Goal: Information Seeking & Learning: Learn about a topic

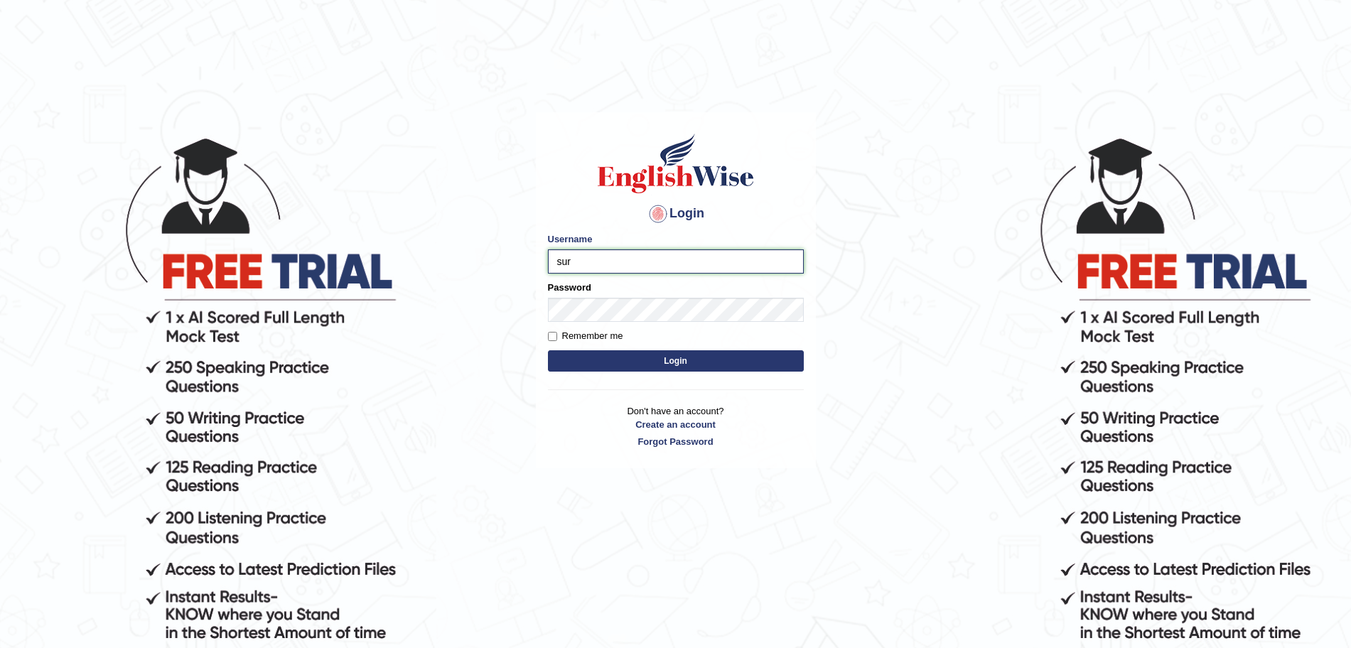
type input "surajshrestha100"
click at [608, 365] on button "Login" at bounding box center [676, 360] width 256 height 21
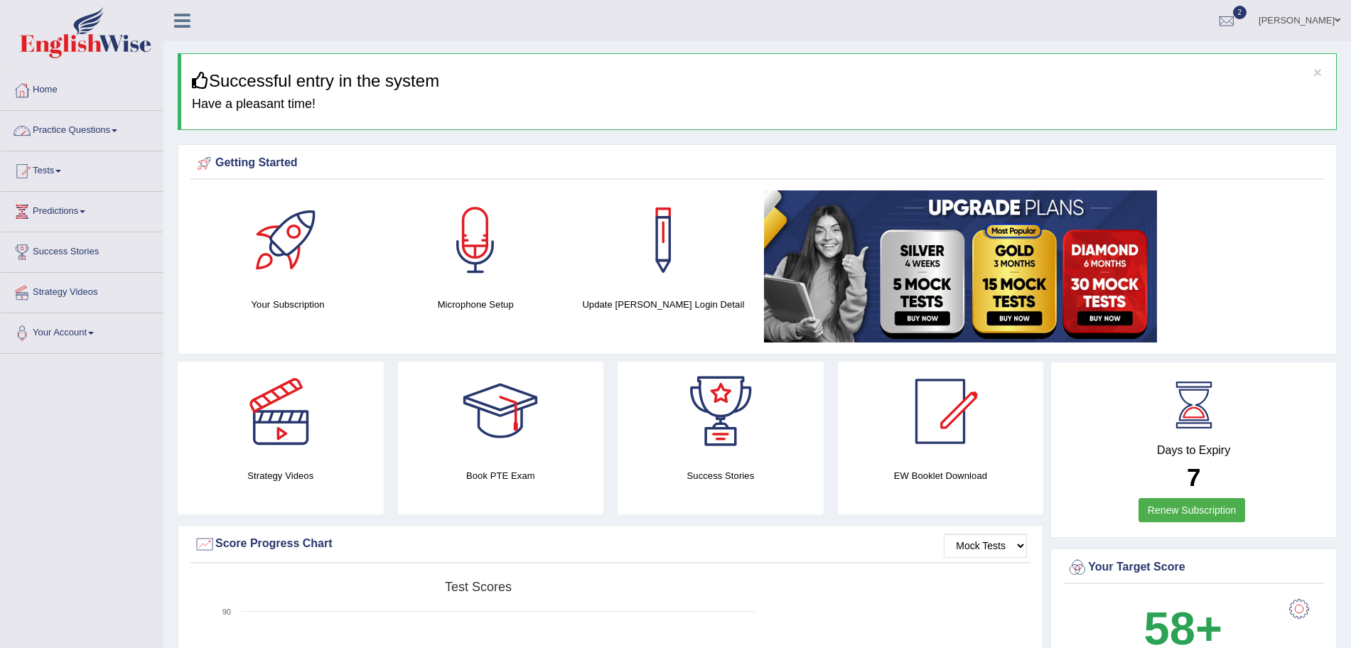
click at [115, 135] on link "Practice Questions" at bounding box center [82, 129] width 162 height 36
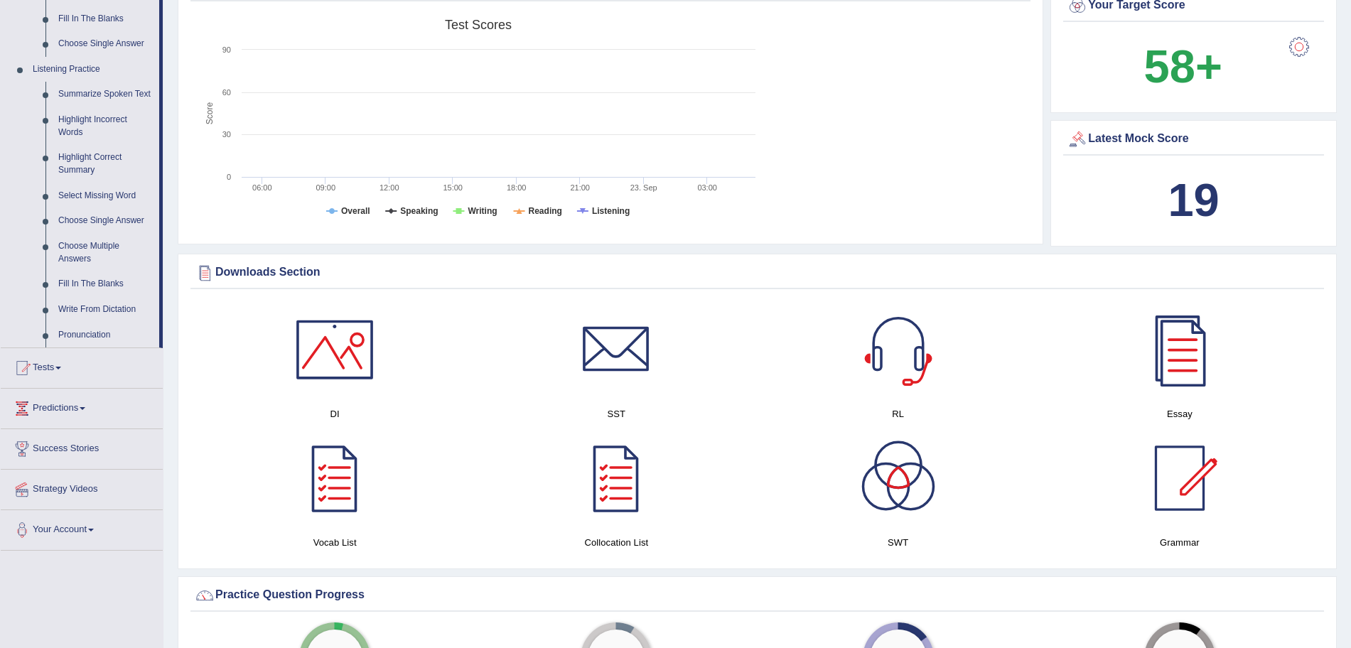
scroll to position [578, 0]
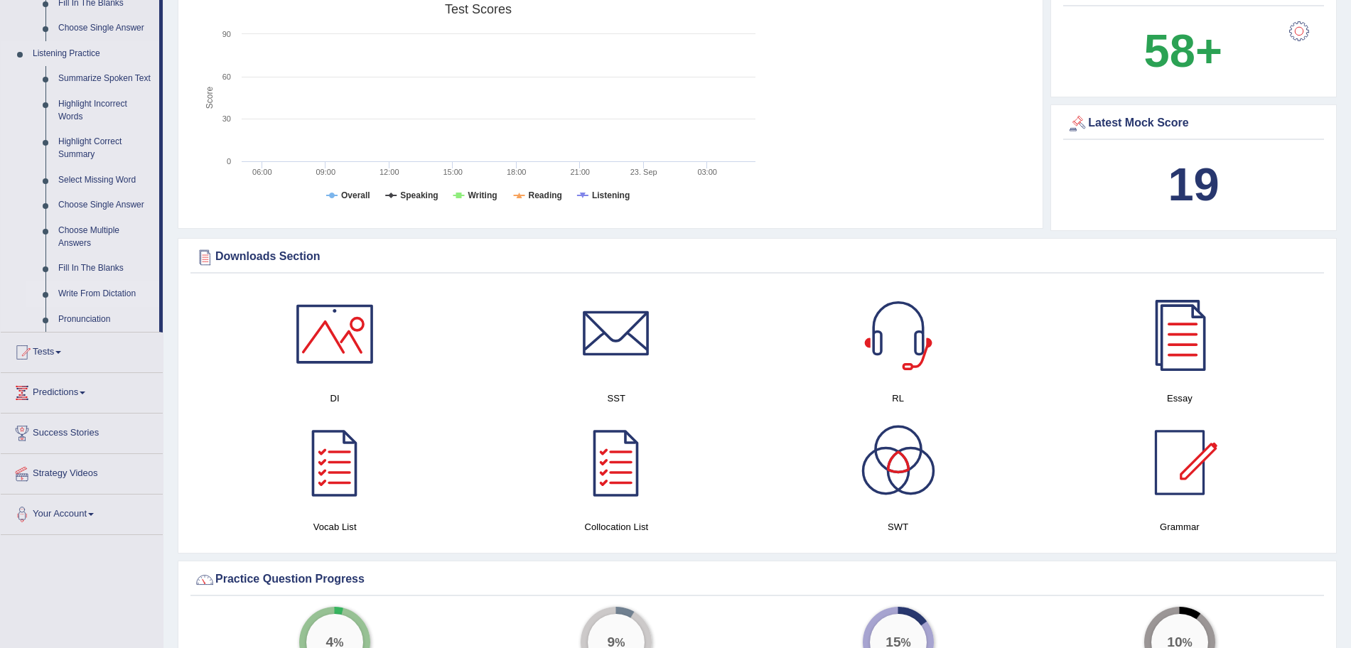
click at [79, 288] on link "Write From Dictation" at bounding box center [105, 294] width 107 height 26
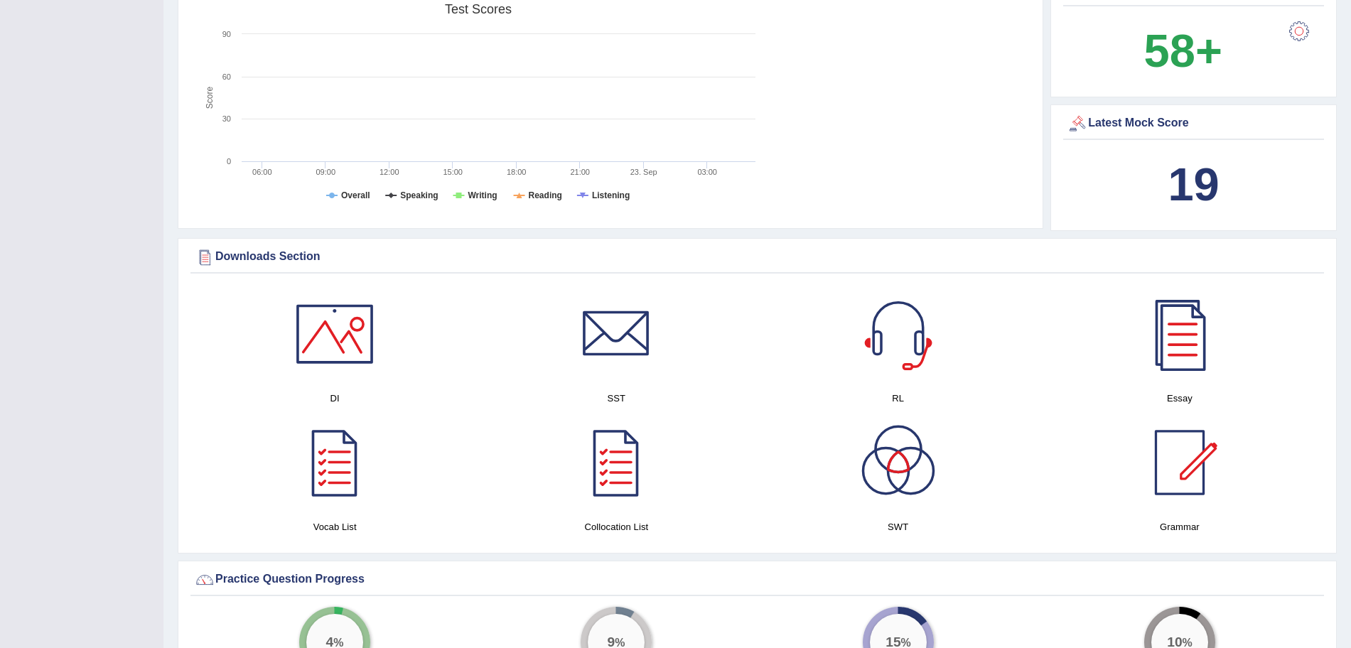
scroll to position [245, 0]
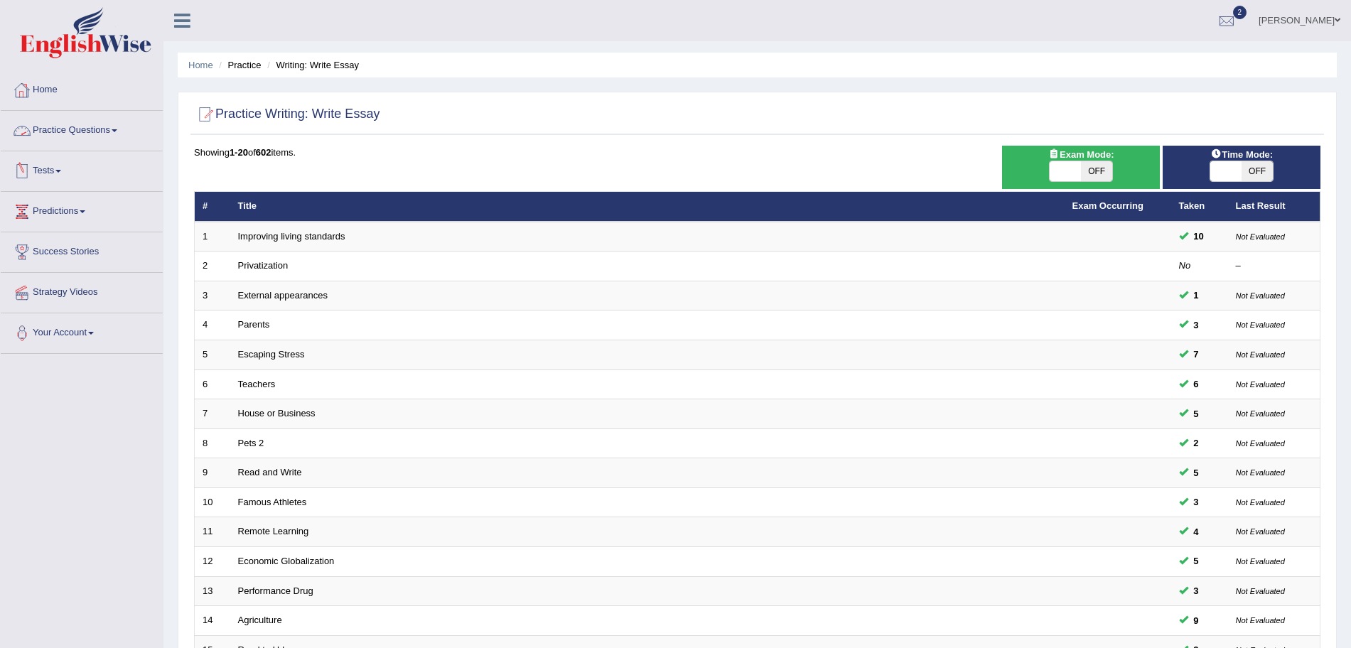
click at [60, 92] on link "Home" at bounding box center [82, 88] width 162 height 36
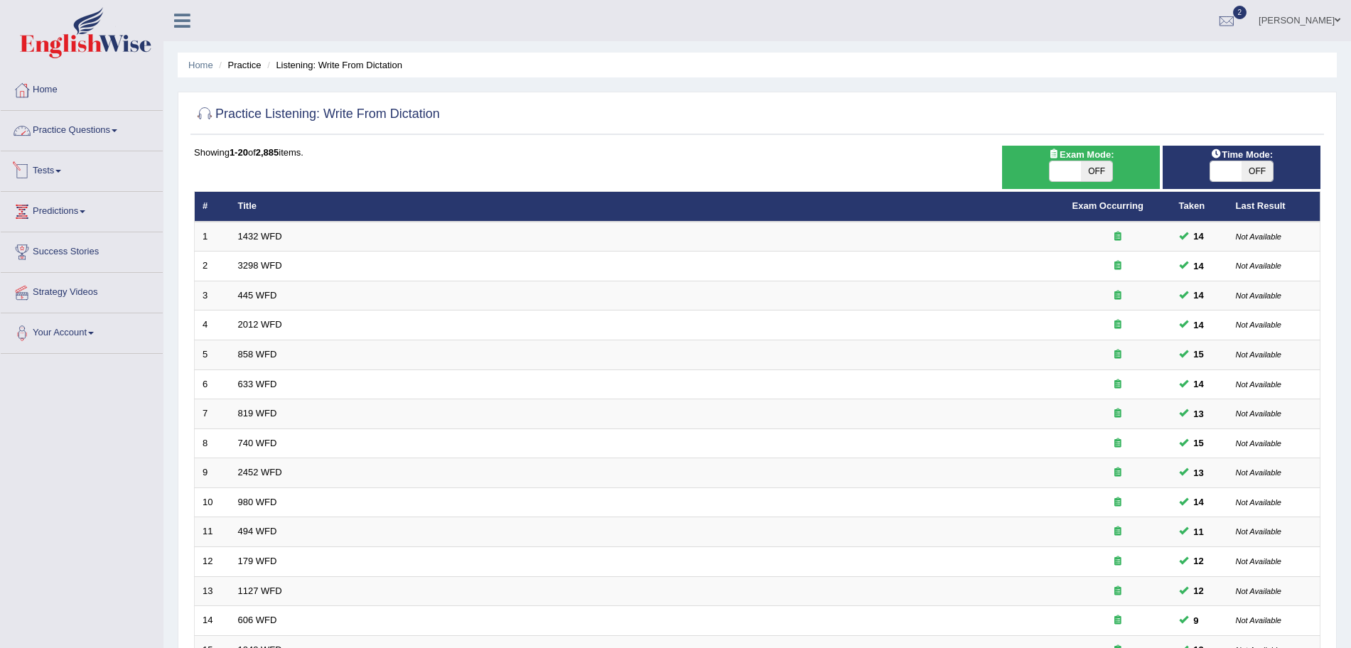
click at [96, 129] on link "Practice Questions" at bounding box center [82, 129] width 162 height 36
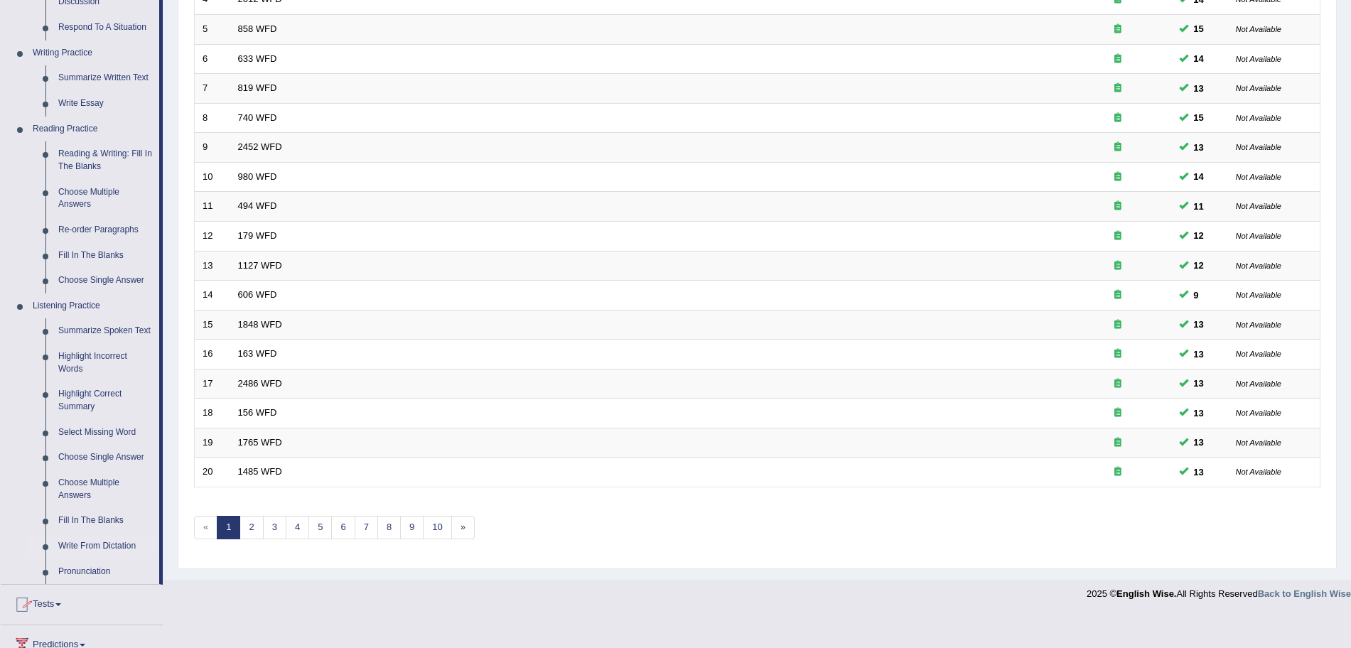
scroll to position [456, 0]
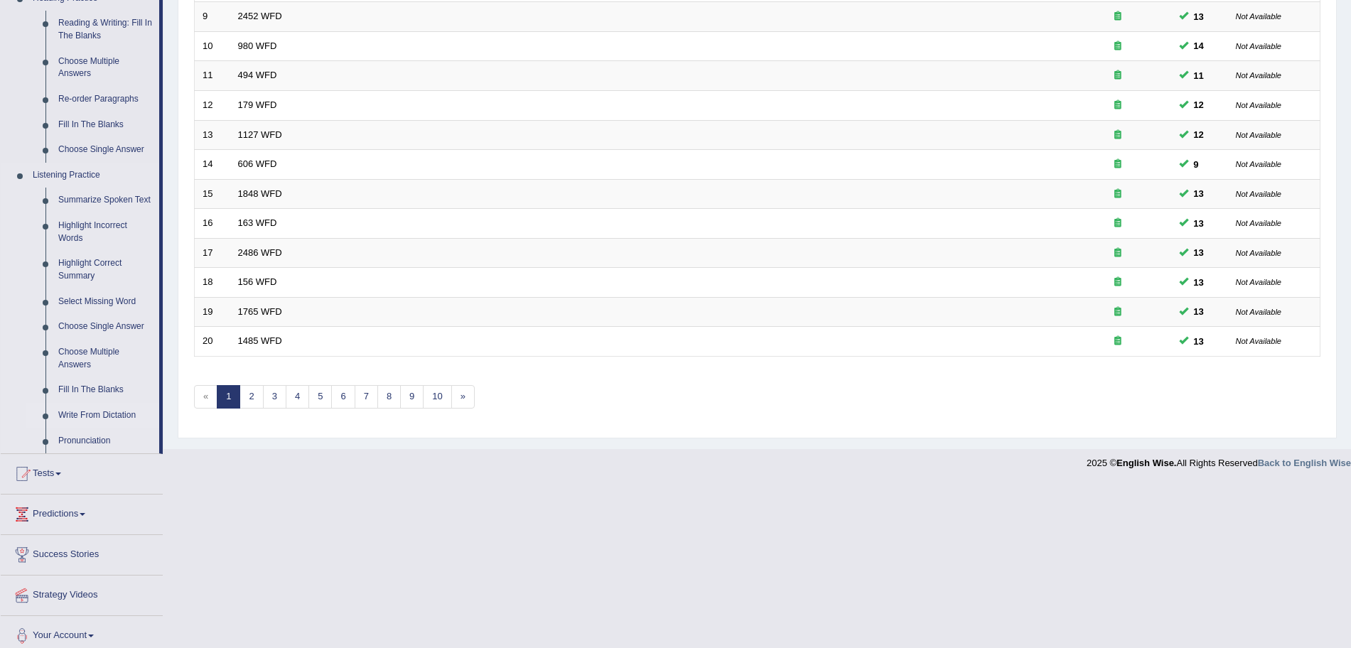
click at [83, 414] on link "Write From Dictation" at bounding box center [105, 416] width 107 height 26
